Goal: Transaction & Acquisition: Purchase product/service

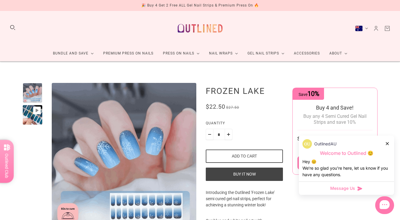
click at [114, 185] on img "Enlarge product image" at bounding box center [124, 155] width 145 height 145
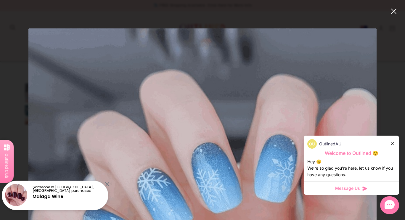
click at [156, 175] on img at bounding box center [202, 202] width 348 height 348
click at [193, 179] on img at bounding box center [202, 202] width 348 height 348
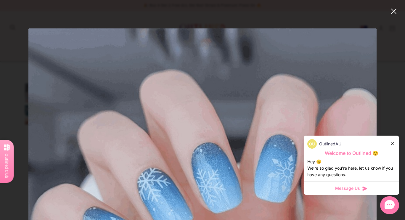
click at [215, 185] on img at bounding box center [202, 202] width 348 height 348
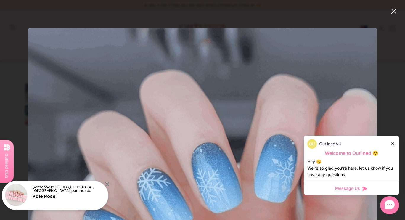
click at [33, 196] on link "Pale Rose" at bounding box center [44, 196] width 23 height 6
